Goal: Transaction & Acquisition: Purchase product/service

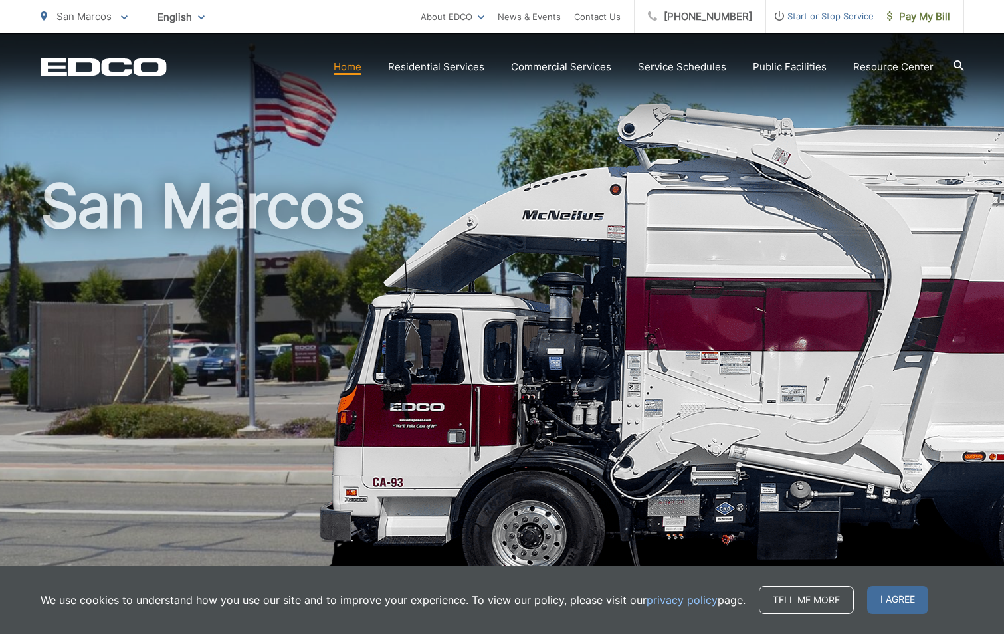
click at [335, 162] on div "San Marcos" at bounding box center [502, 307] width 923 height 548
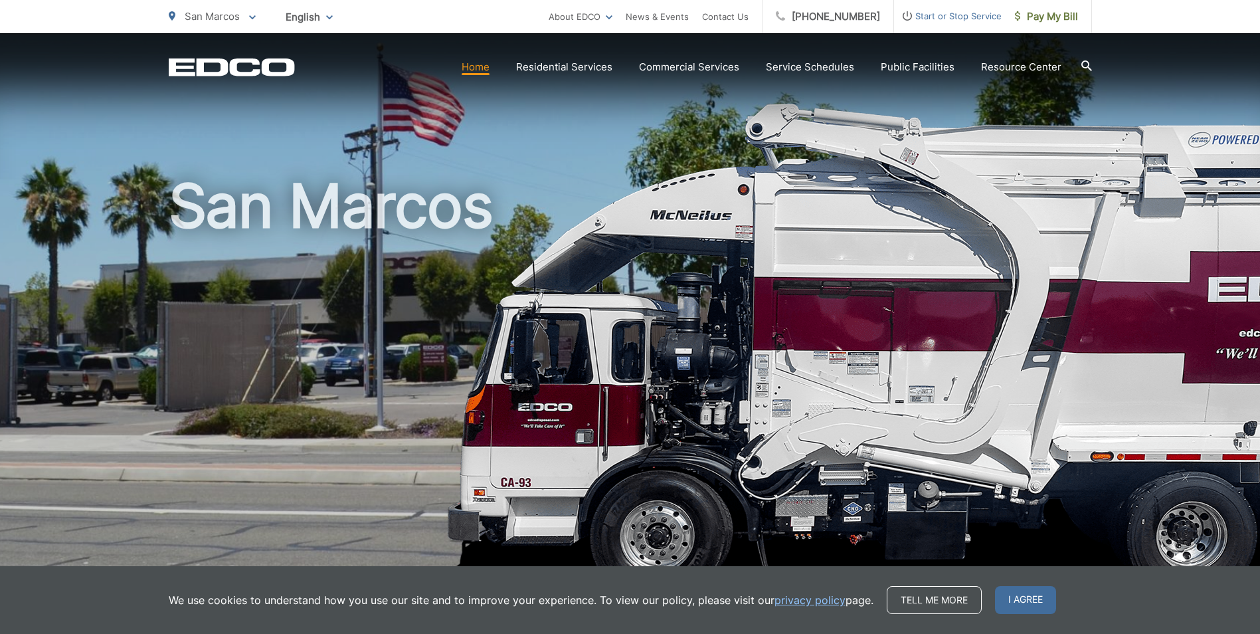
click at [486, 63] on link "Home" at bounding box center [476, 67] width 28 height 16
click at [1062, 17] on span "Pay My Bill" at bounding box center [1046, 17] width 63 height 16
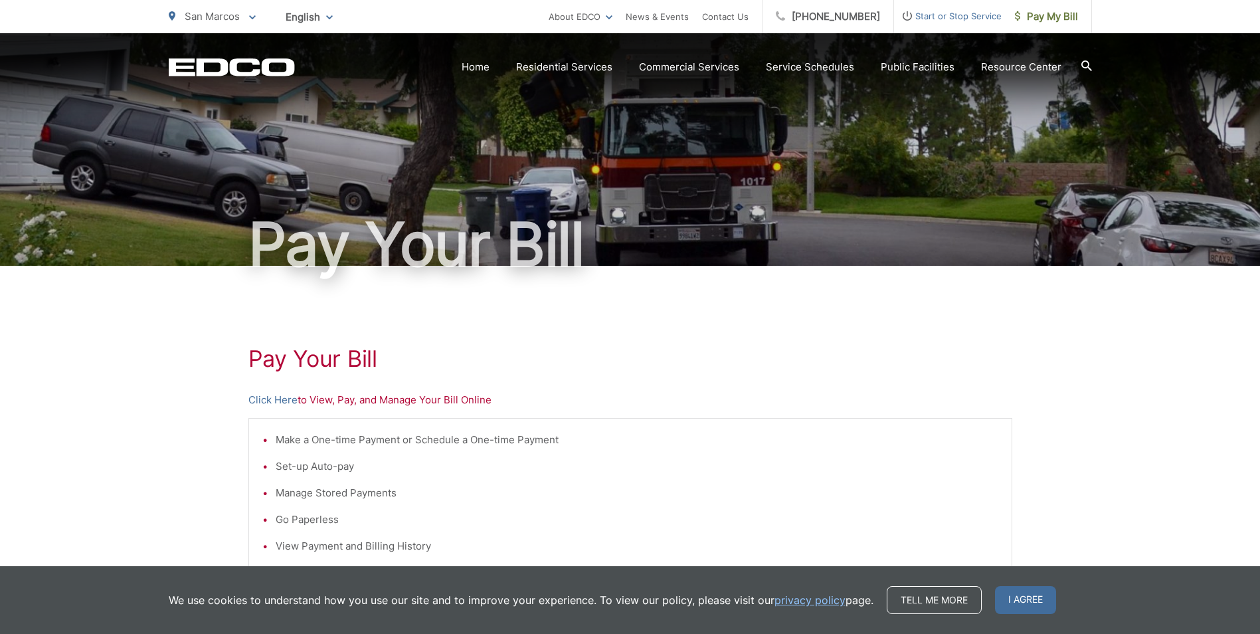
click at [646, 306] on div "Pay Your Bill Click Here to View, Pay, and Manage Your Bill Online Make a One-t…" at bounding box center [630, 564] width 764 height 597
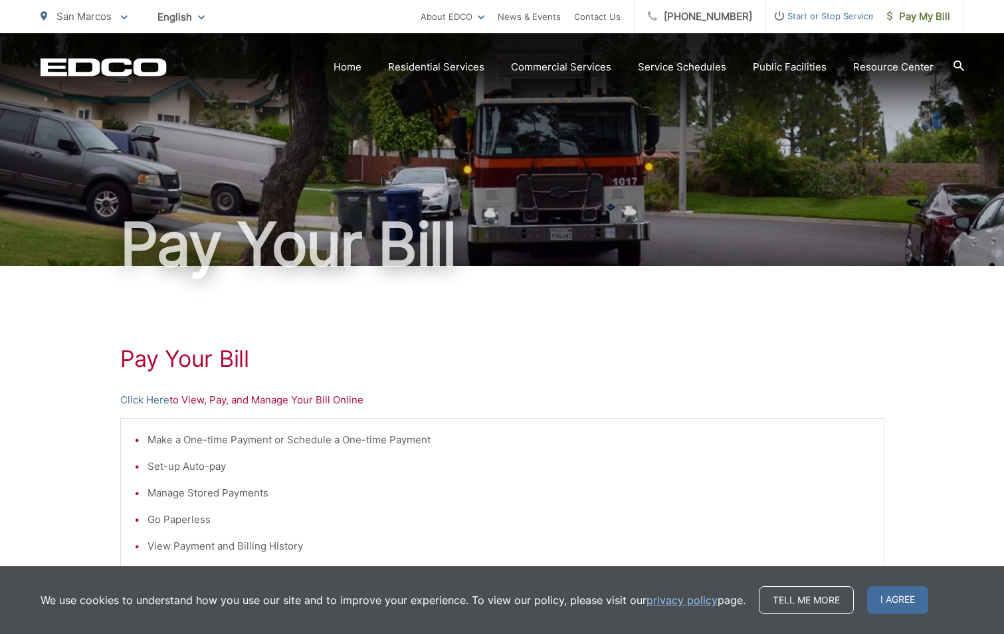
click at [371, 338] on div "Pay Your Bill Click Here to View, Pay, and Manage Your Bill Online Make a One-t…" at bounding box center [502, 564] width 764 height 597
click at [351, 69] on link "Home" at bounding box center [348, 67] width 28 height 16
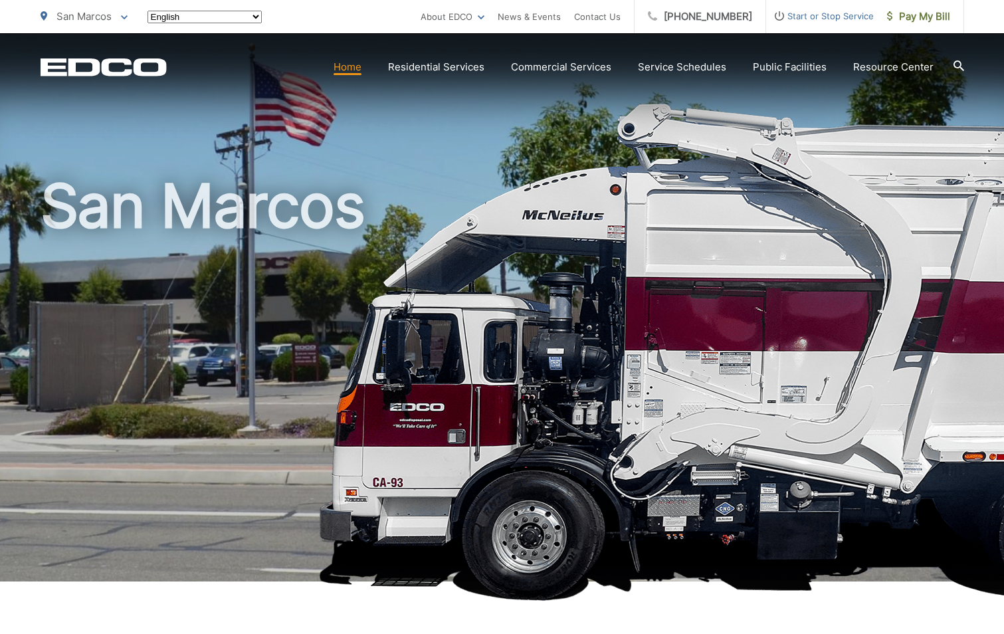
click at [957, 64] on icon at bounding box center [958, 65] width 11 height 11
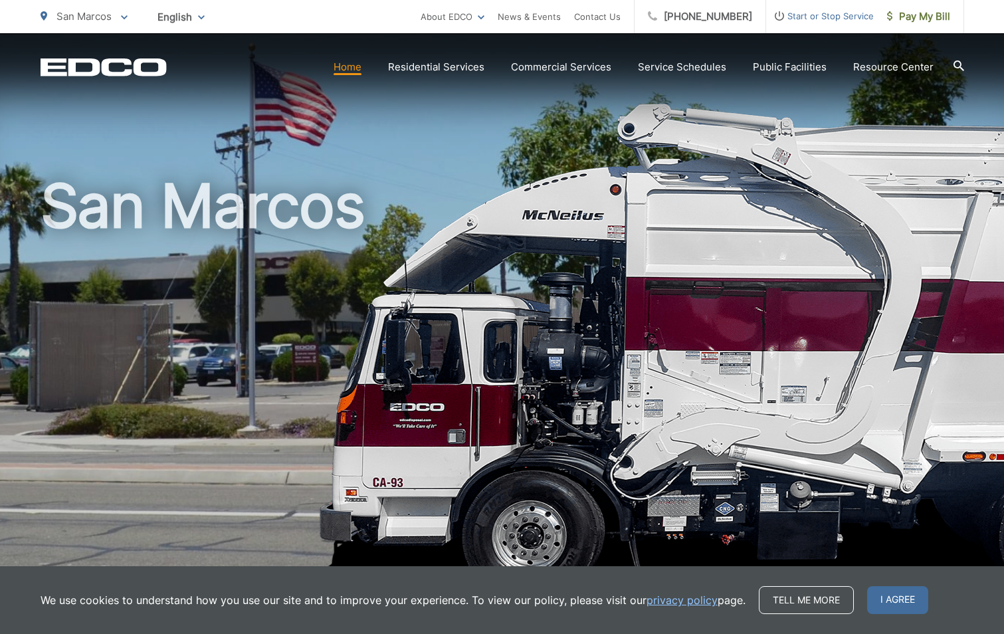
click at [440, 130] on div "San Marcos" at bounding box center [502, 307] width 923 height 548
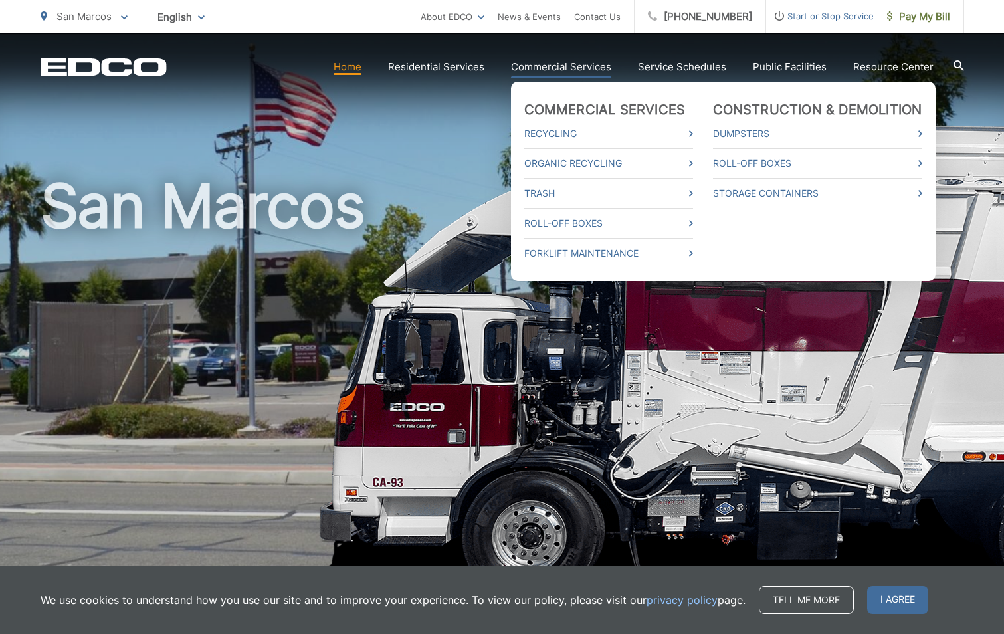
click at [555, 62] on link "Commercial Services" at bounding box center [561, 67] width 100 height 16
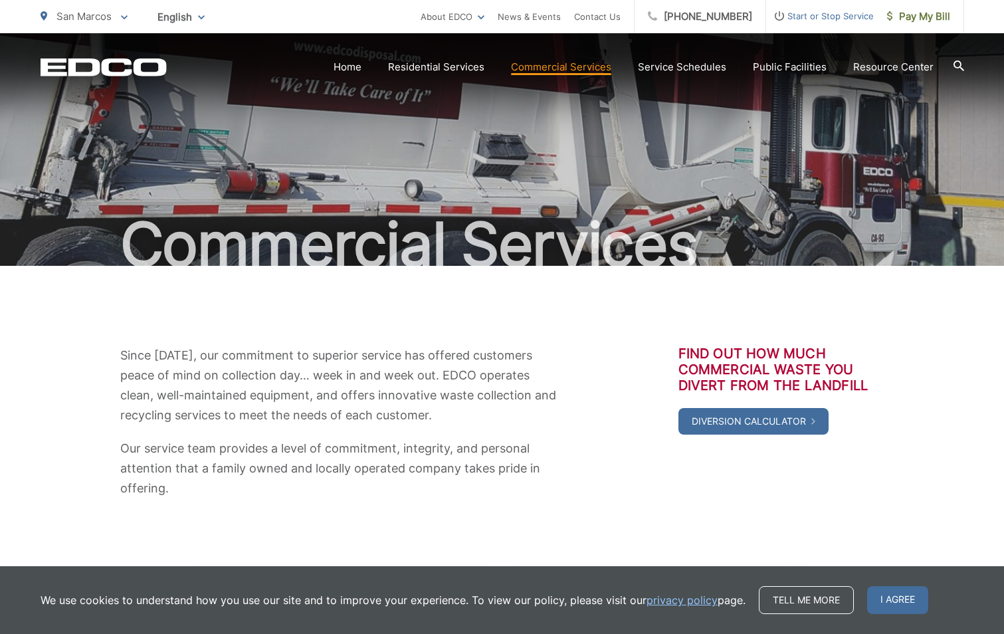
click at [958, 62] on icon at bounding box center [958, 65] width 11 height 11
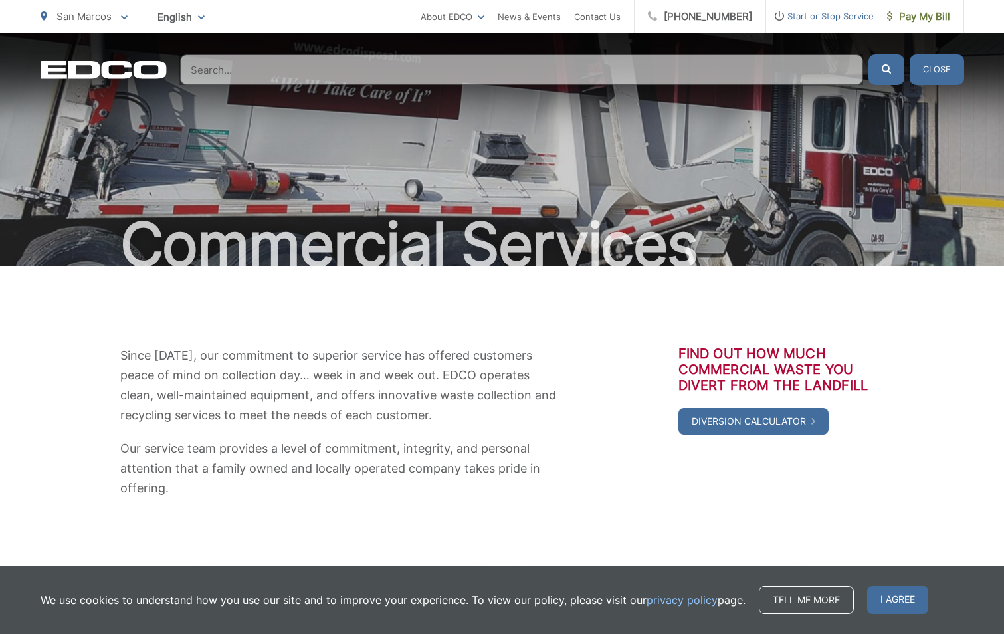
click at [270, 79] on input "Search" at bounding box center [521, 69] width 683 height 31
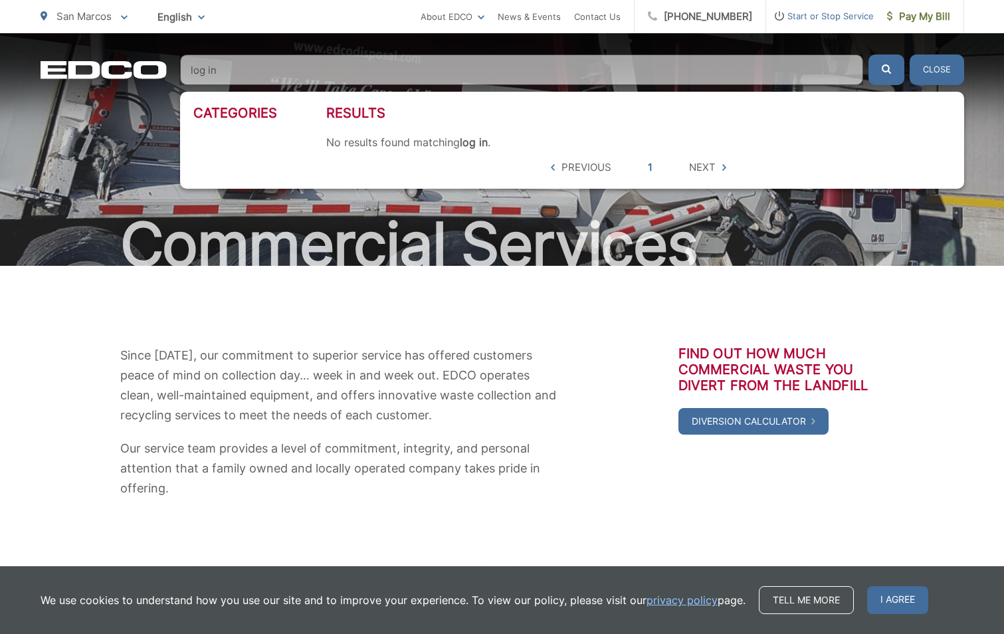
click at [868, 54] on button "submit" at bounding box center [886, 69] width 36 height 31
drag, startPoint x: 229, startPoint y: 68, endPoint x: -105, endPoint y: 119, distance: 337.4
click at [0, 119] on html "Home Back Home Residential Services Overview Curbside Pickup Recycling Organic …" at bounding box center [502, 317] width 1004 height 634
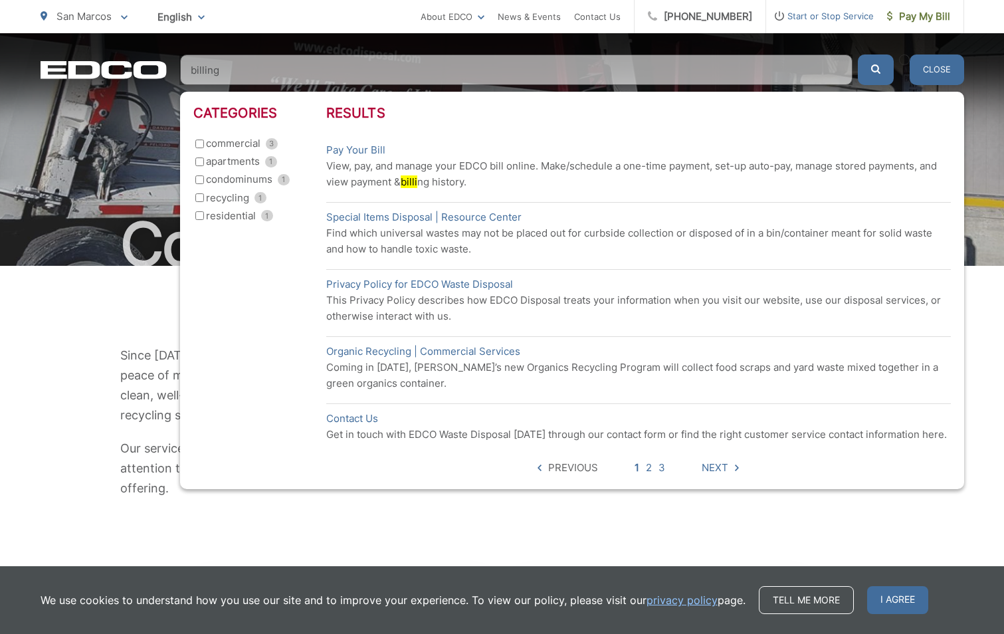
type input "billing"
click at [858, 54] on button "submit" at bounding box center [876, 69] width 36 height 31
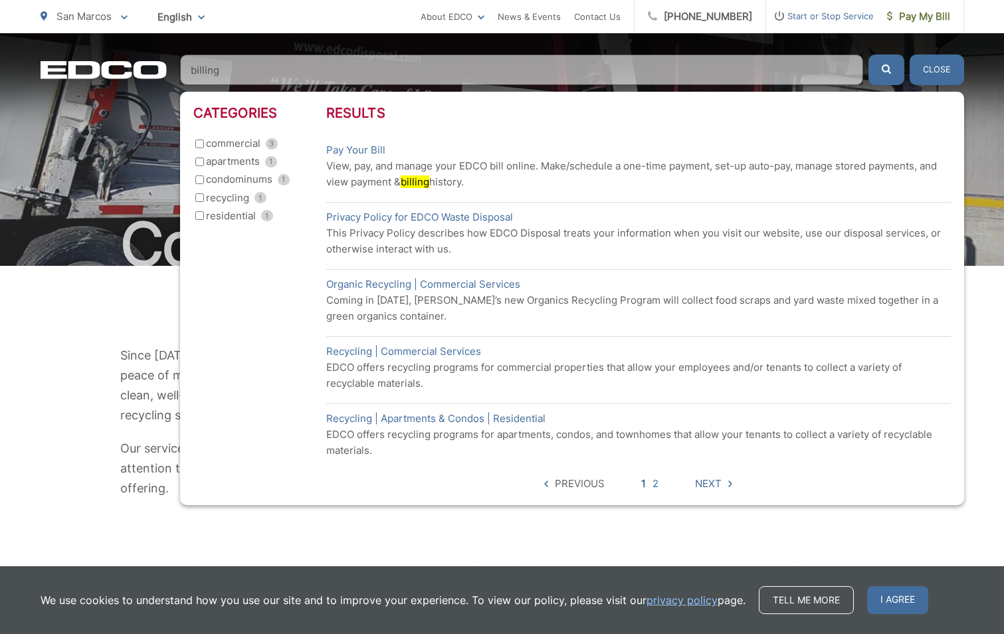
click at [414, 184] on mark "billing" at bounding box center [415, 181] width 29 height 13
click at [351, 148] on link "Pay Your Bill" at bounding box center [355, 150] width 59 height 16
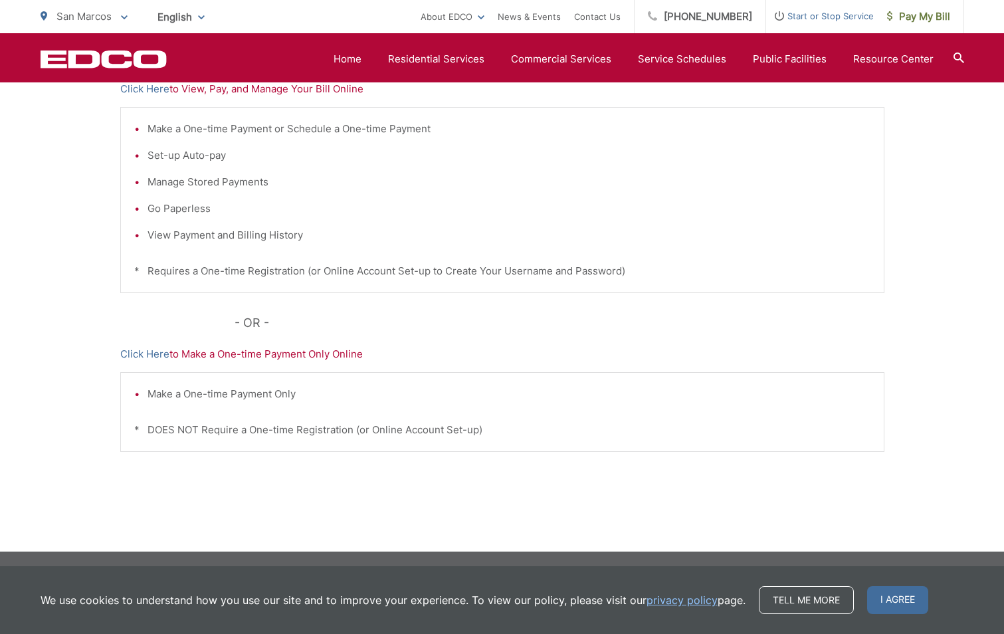
scroll to position [112, 0]
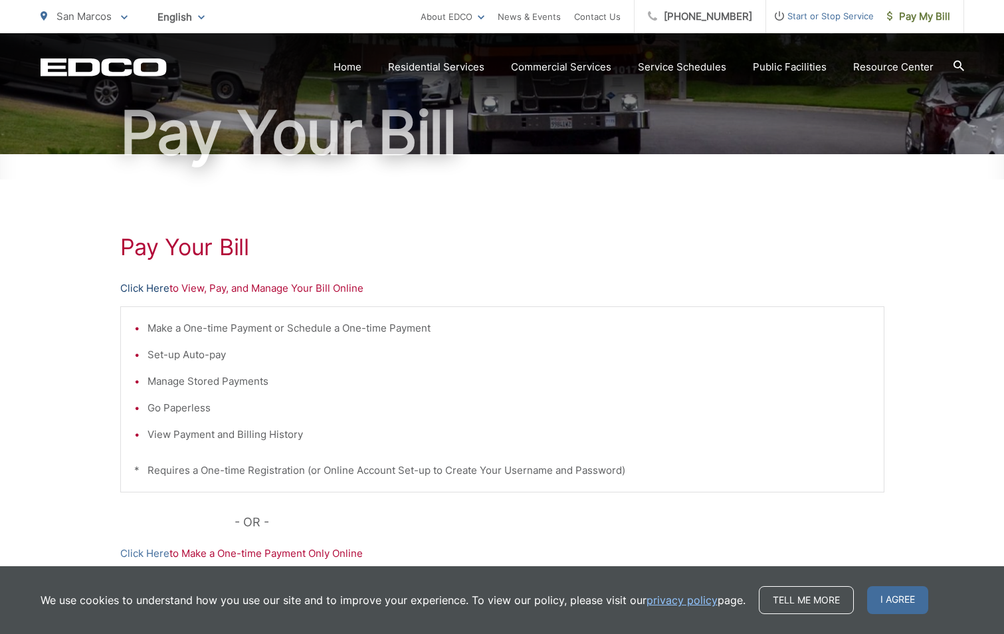
click at [143, 284] on link "Click Here" at bounding box center [144, 288] width 49 height 16
